Goal: Ask a question

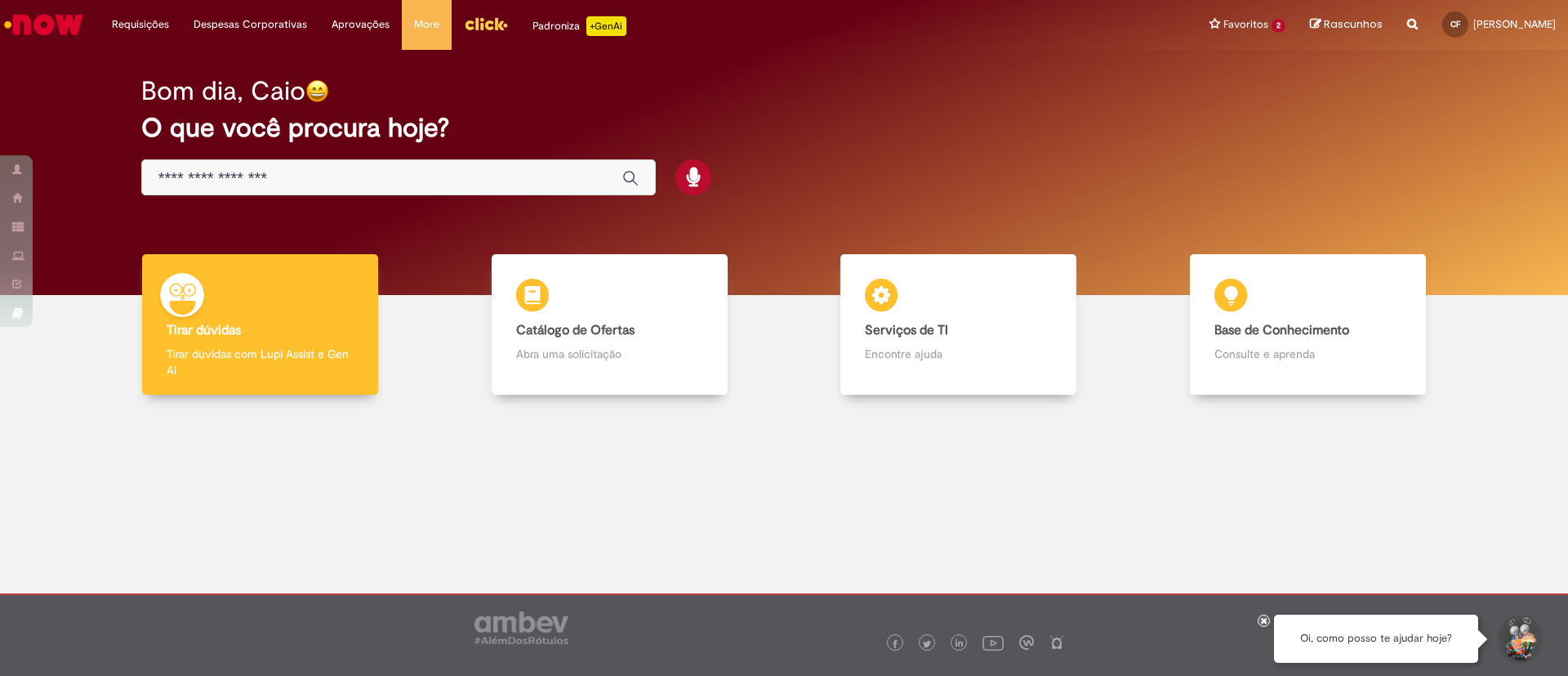
click at [465, 174] on input "Basta digitar aqui" at bounding box center [382, 178] width 447 height 18
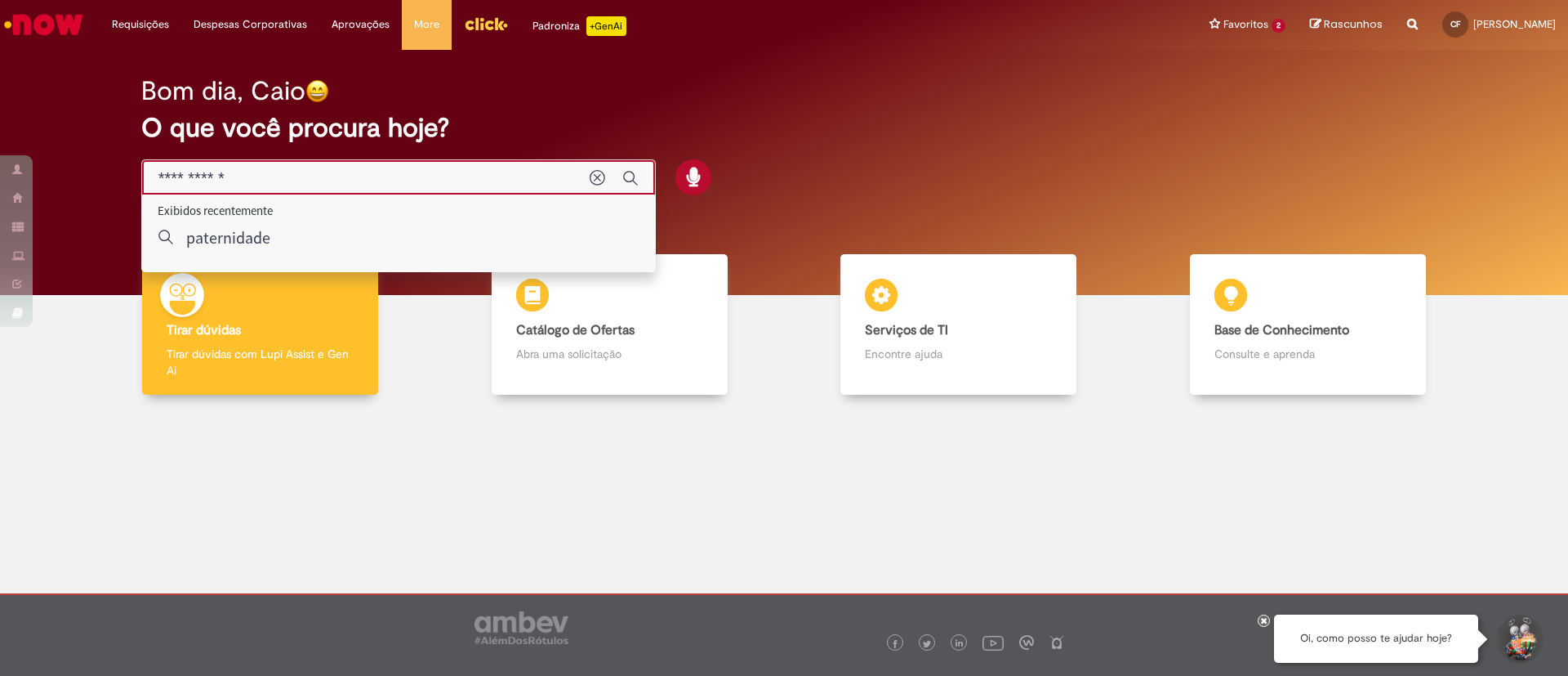
type input "**********"
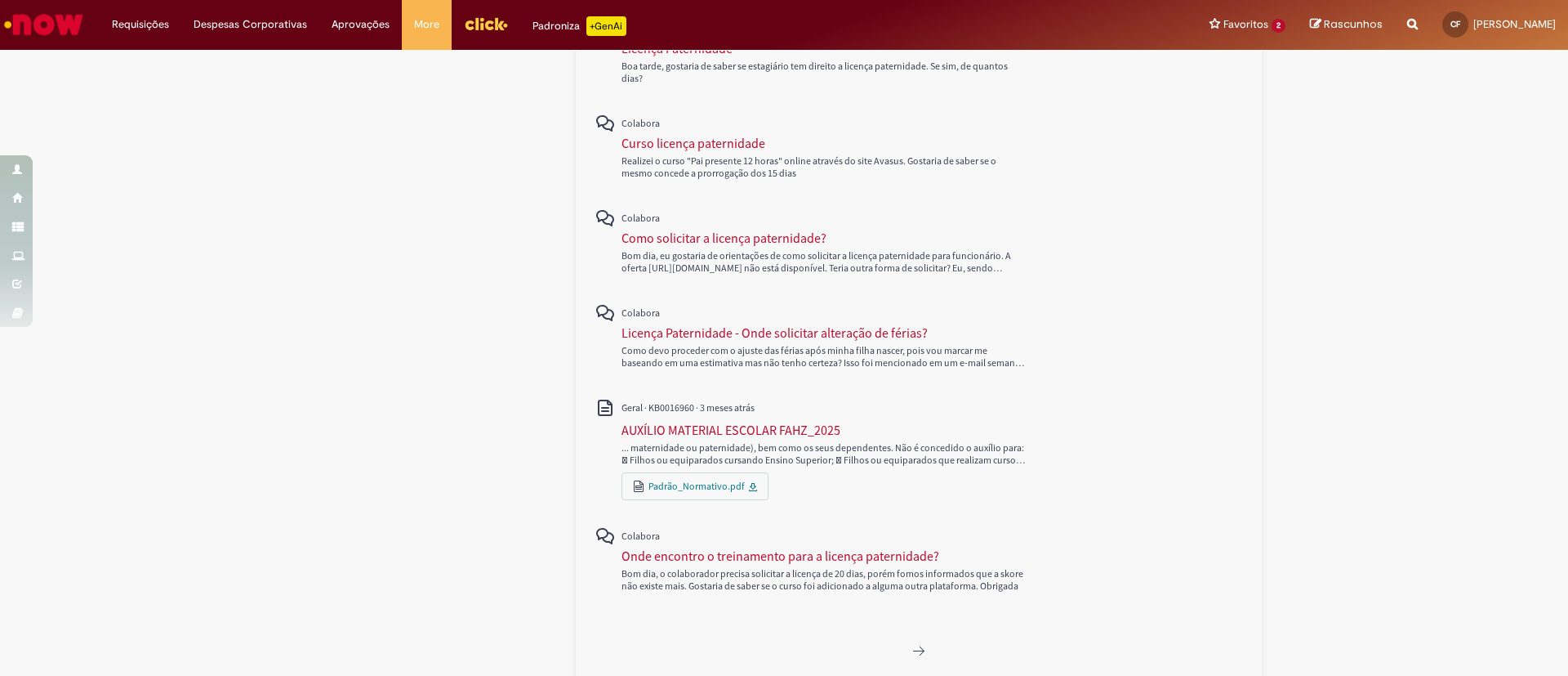
scroll to position [687, 0]
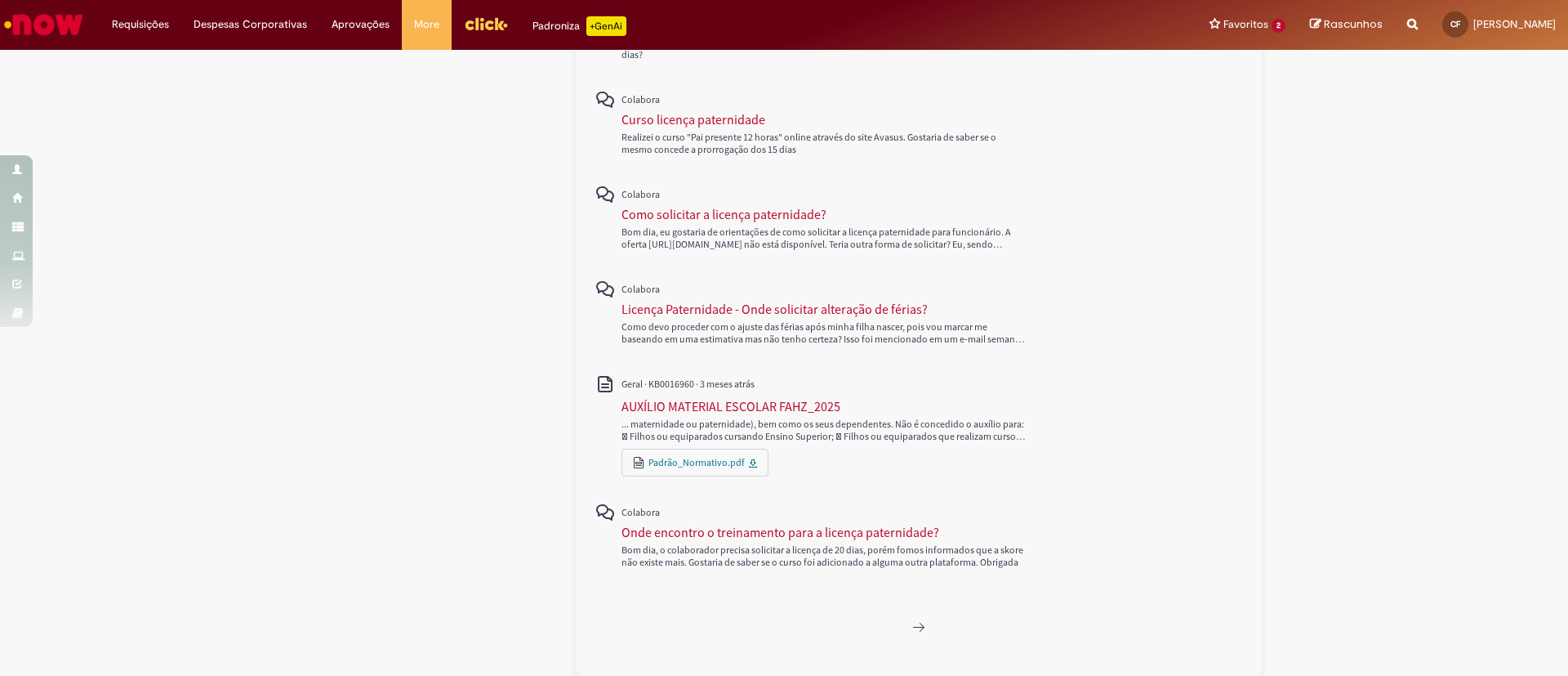
click at [861, 543] on div "Bom dia, o colaborador precisa solicitar a licença de 20 dias, porém fomos info…" at bounding box center [823, 555] width 405 height 25
click at [861, 538] on div "Onde encontro o treinamento para a licença paternidade?" at bounding box center [780, 532] width 318 height 17
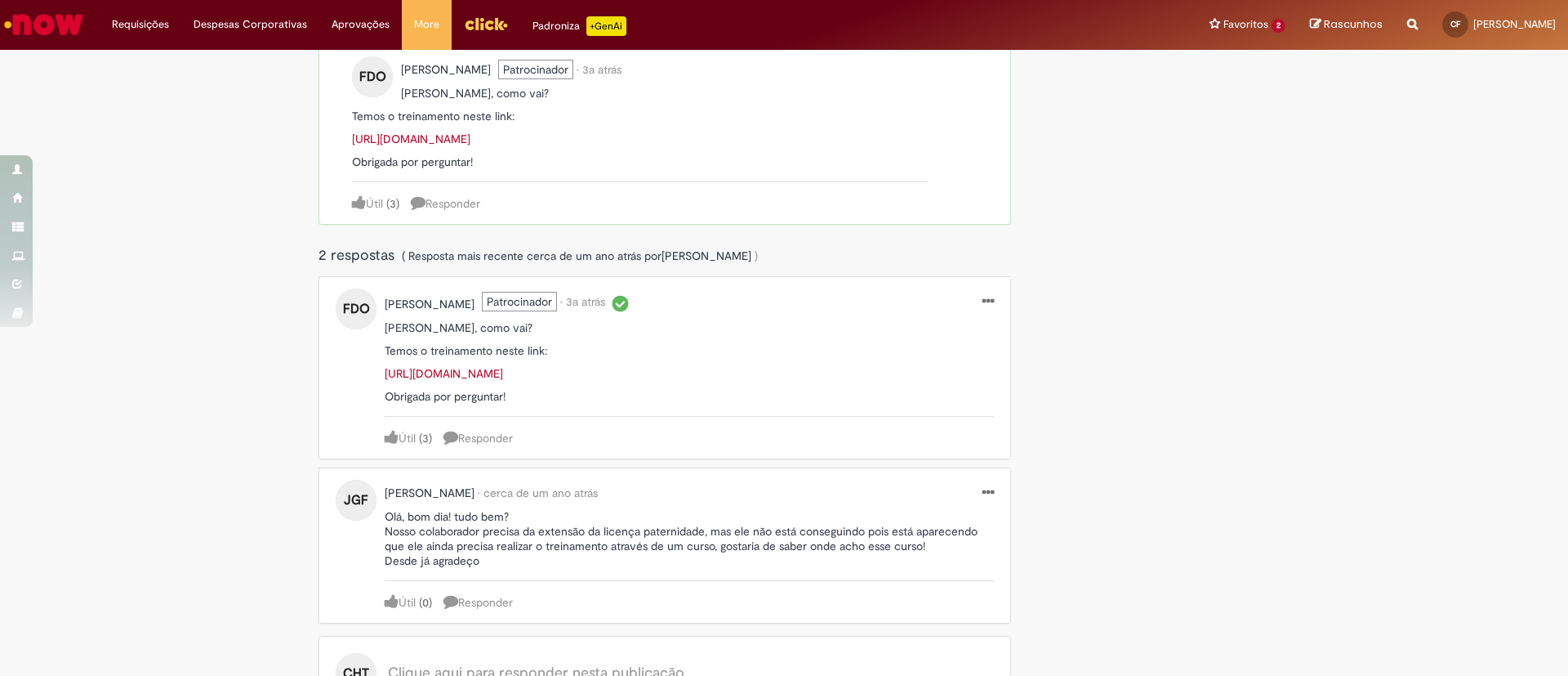
scroll to position [490, 0]
